Goal: Task Accomplishment & Management: Complete application form

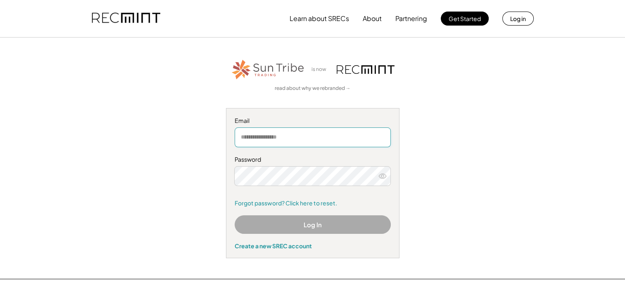
click at [286, 137] on input "email" at bounding box center [313, 138] width 156 height 20
type input "*"
type input "**********"
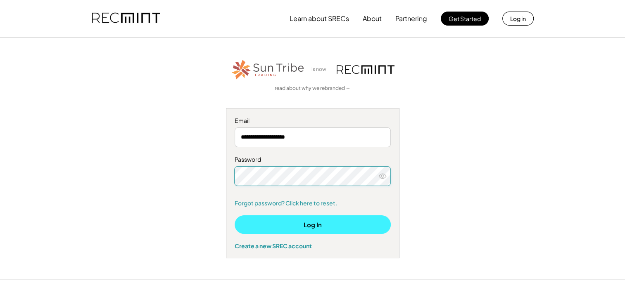
click at [287, 221] on button "Log In" at bounding box center [313, 225] width 156 height 19
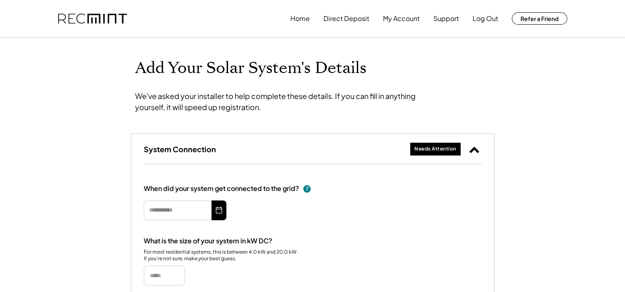
type input "*********"
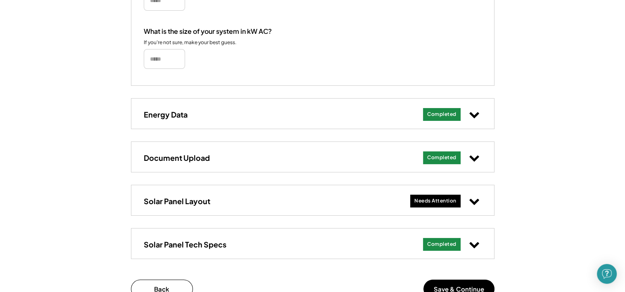
scroll to position [289, 0]
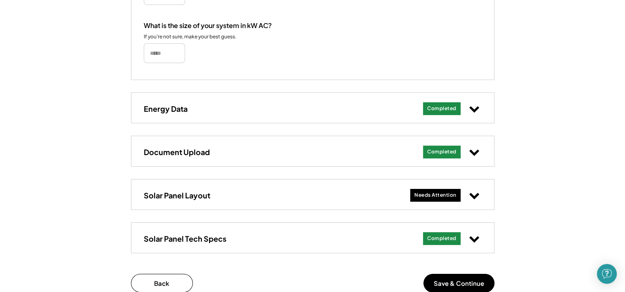
click at [475, 195] on use at bounding box center [473, 196] width 9 height 6
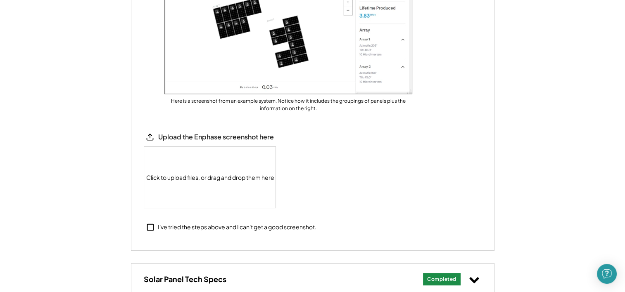
scroll to position [675, 0]
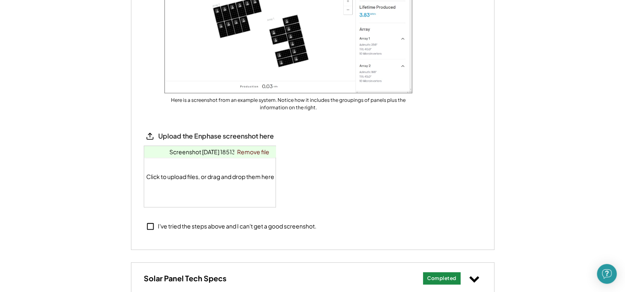
click at [228, 149] on span "Screenshot [DATE] 185132.png" at bounding box center [210, 151] width 82 height 7
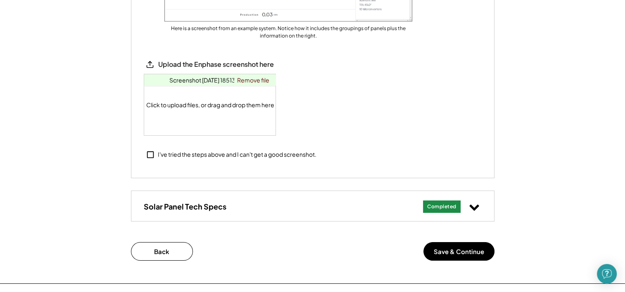
scroll to position [751, 0]
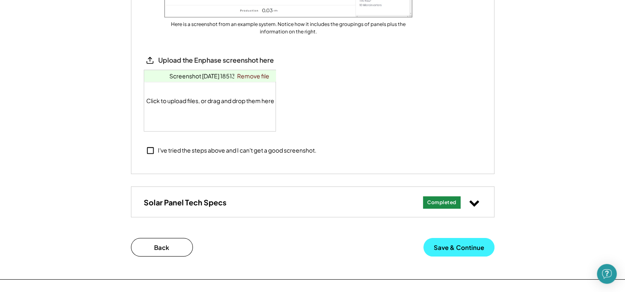
click at [463, 246] on button "Save & Continue" at bounding box center [458, 247] width 71 height 19
